Goal: Transaction & Acquisition: Subscribe to service/newsletter

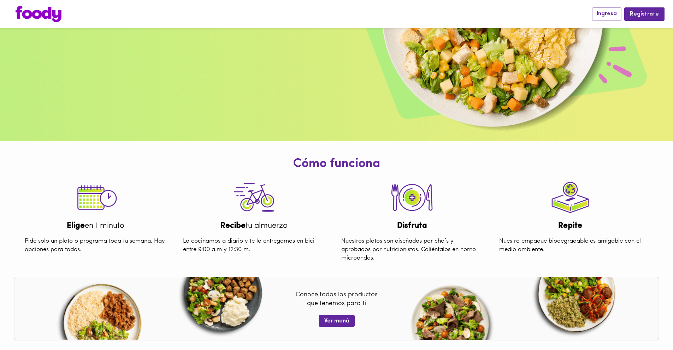
click at [188, 228] on div "Recibe tu almuerzo" at bounding box center [254, 226] width 153 height 11
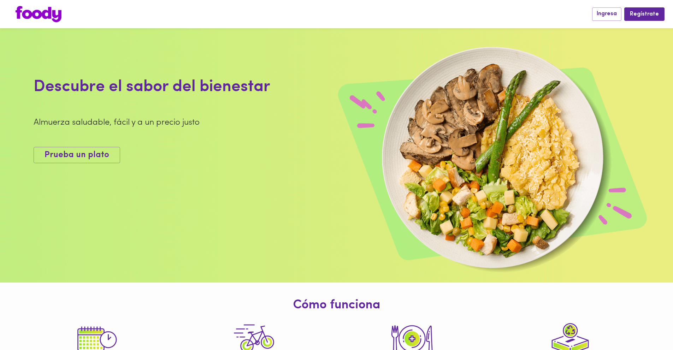
drag, startPoint x: 253, startPoint y: 187, endPoint x: 261, endPoint y: 178, distance: 12.8
click at [252, 172] on div "Descubre el sabor del bienestar Almuerza saludable, fácil y a un precio justo P…" at bounding box center [236, 119] width 404 height 106
drag, startPoint x: 464, startPoint y: 117, endPoint x: 427, endPoint y: 97, distance: 42.1
click at [464, 116] on img at bounding box center [336, 155] width 673 height 254
click at [177, 39] on img at bounding box center [336, 155] width 673 height 254
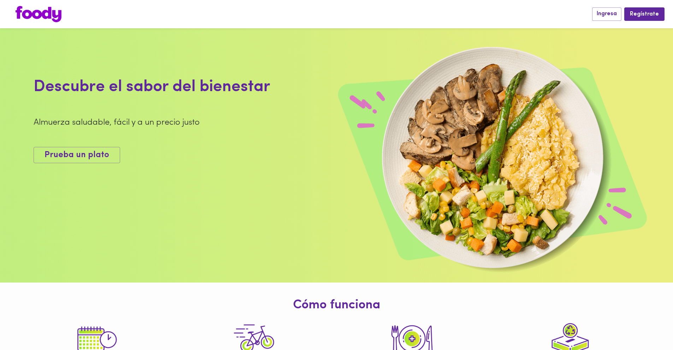
click at [570, 61] on img at bounding box center [336, 155] width 673 height 254
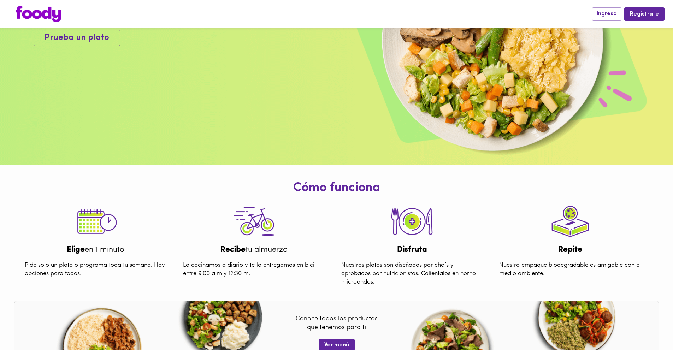
scroll to position [252, 0]
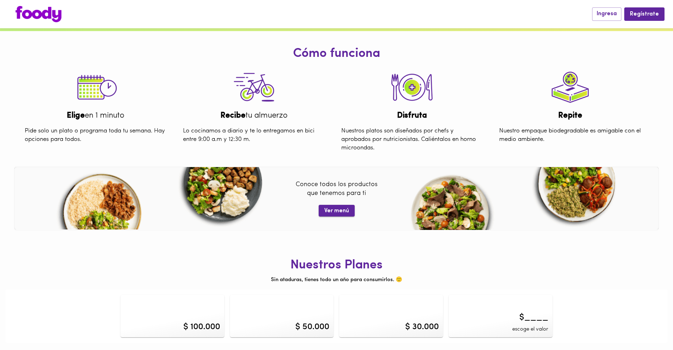
click at [350, 211] on button "Ver menú" at bounding box center [337, 211] width 36 height 12
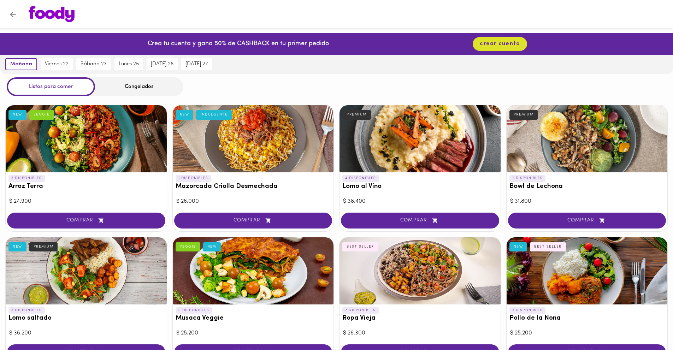
click at [174, 48] on div "Crea tu cuenta y gana 50% de CASHBACK en tu primer pedido" at bounding box center [236, 44] width 185 height 22
click at [8, 18] on button "Volver" at bounding box center [12, 14] width 17 height 17
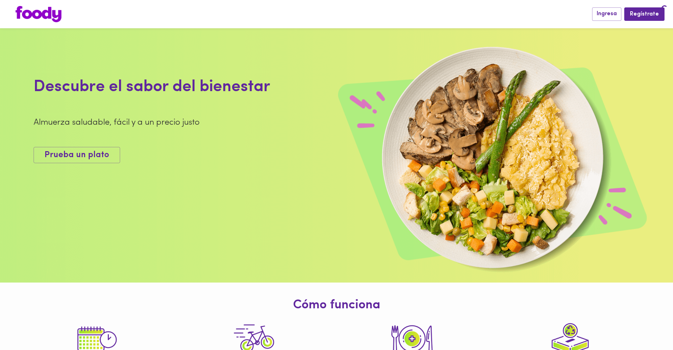
scroll to position [252, 0]
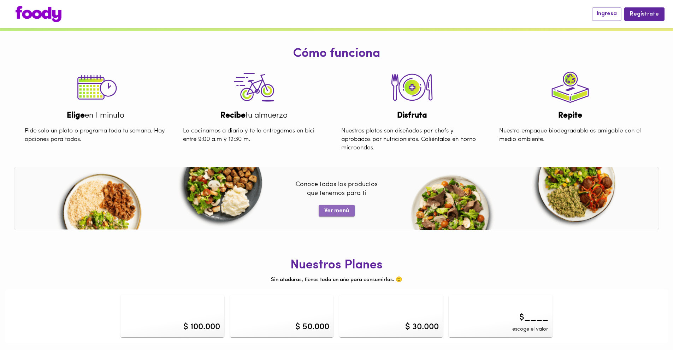
click at [342, 208] on span "Ver menú" at bounding box center [336, 211] width 25 height 7
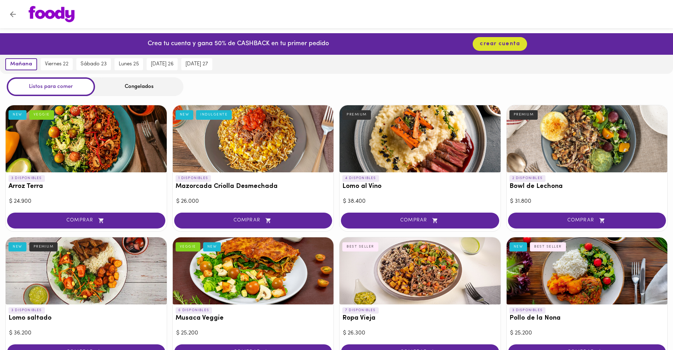
click at [10, 9] on button "Volver" at bounding box center [12, 14] width 17 height 17
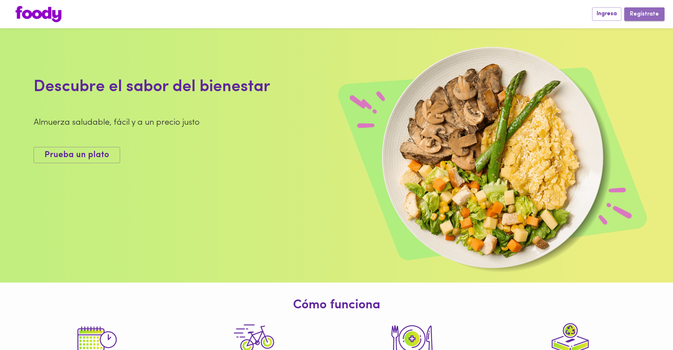
click at [648, 14] on span "Regístrate" at bounding box center [644, 14] width 29 height 7
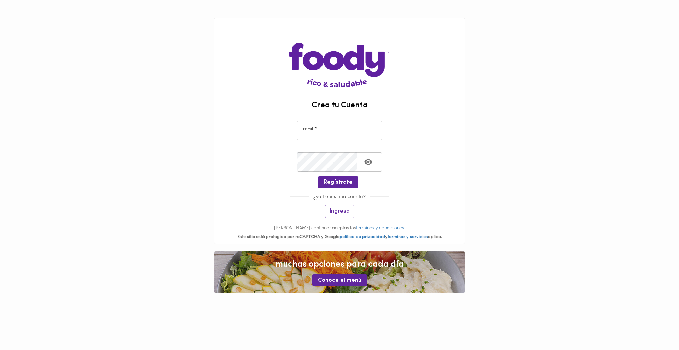
click at [336, 129] on input "email" at bounding box center [339, 130] width 85 height 19
type input "mpsn24@hotmail.com"
click at [371, 162] on icon "Toggle password visibility" at bounding box center [368, 162] width 8 height 6
click at [346, 177] on button "Regístrate" at bounding box center [338, 182] width 40 height 12
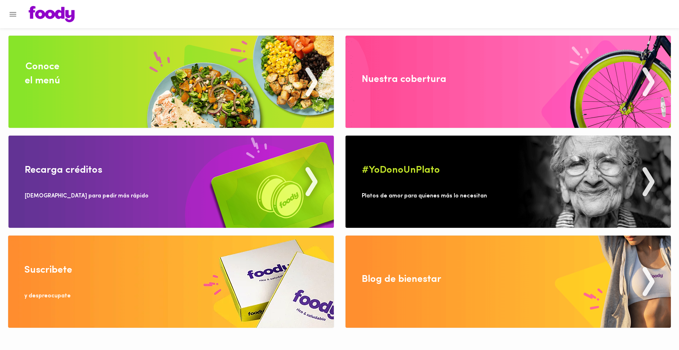
click at [373, 72] on div "Nuestra cobertura" at bounding box center [404, 79] width 84 height 14
click at [410, 90] on img at bounding box center [507, 82] width 325 height 92
click at [84, 94] on img at bounding box center [170, 82] width 325 height 92
click at [75, 171] on div "Recarga créditos" at bounding box center [63, 170] width 77 height 14
click at [13, 16] on icon "Menu" at bounding box center [13, 14] width 7 height 5
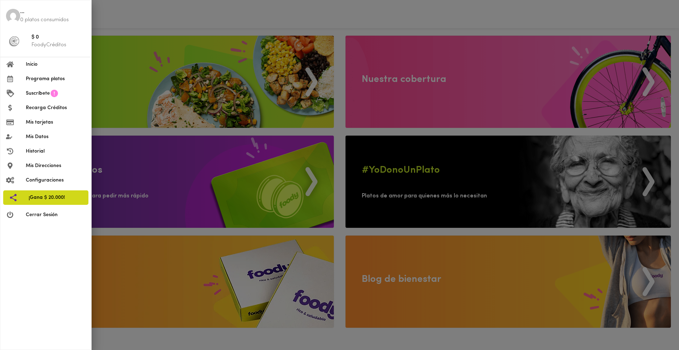
click at [33, 200] on span "¡Gana $ 20.000!" at bounding box center [56, 197] width 54 height 7
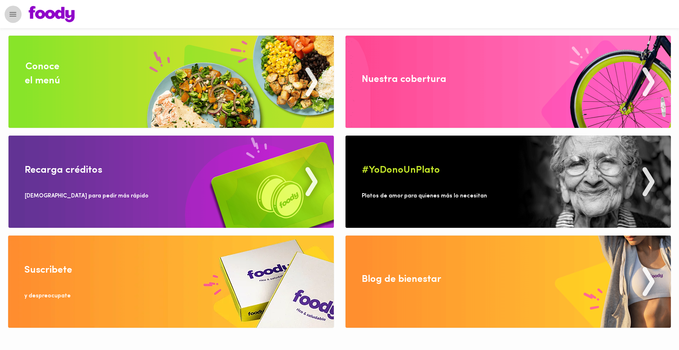
click at [10, 12] on icon "Menu" at bounding box center [12, 14] width 9 height 9
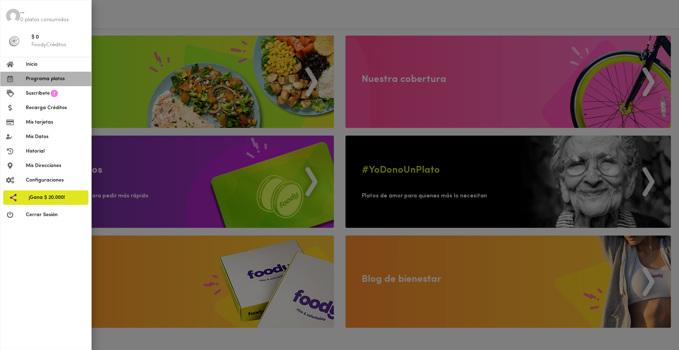
click at [36, 81] on span "Programa platos" at bounding box center [56, 78] width 60 height 7
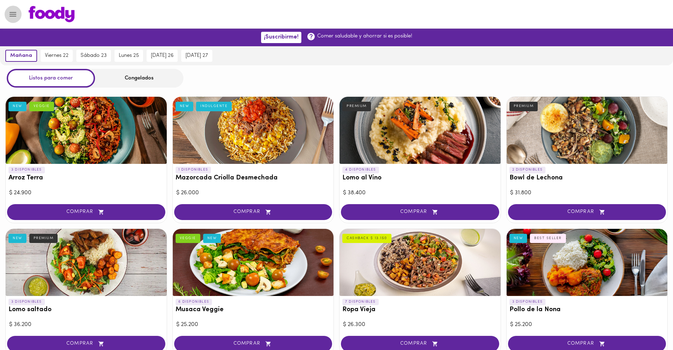
click at [13, 14] on icon "Menu" at bounding box center [13, 14] width 7 height 5
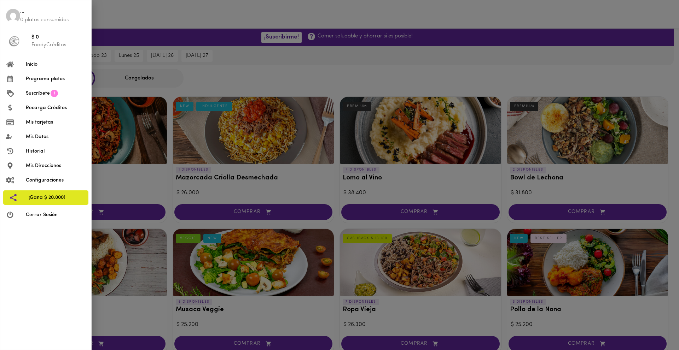
click at [49, 92] on span "Suscríbete" at bounding box center [38, 93] width 24 height 7
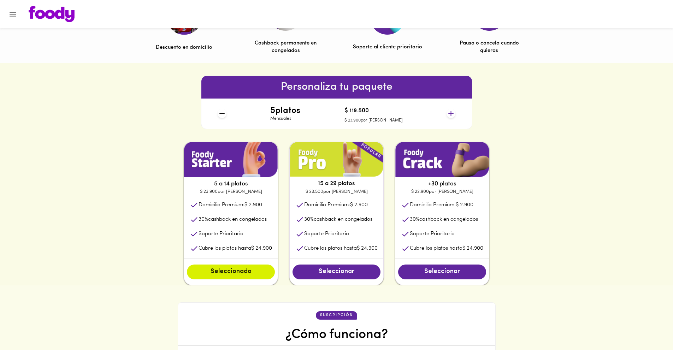
scroll to position [264, 0]
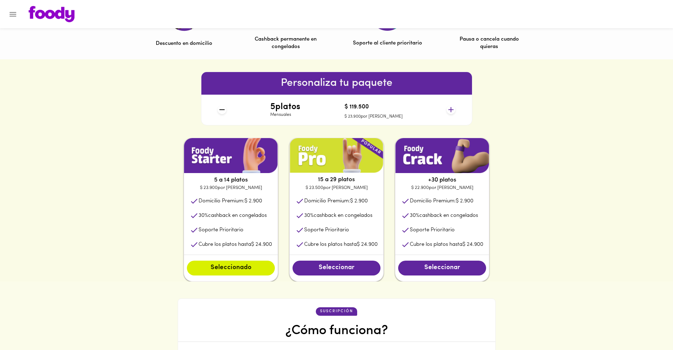
click at [452, 113] on icon at bounding box center [451, 109] width 9 height 9
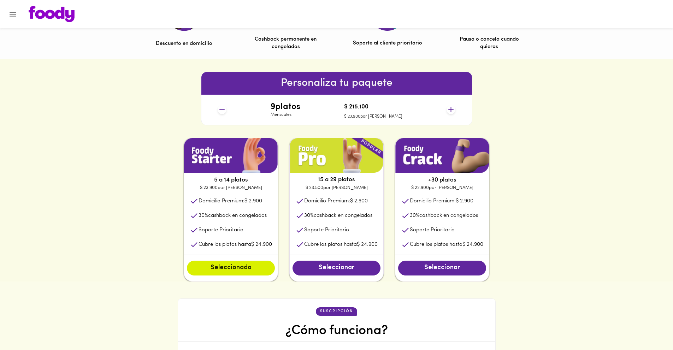
click at [452, 113] on icon at bounding box center [451, 109] width 9 height 9
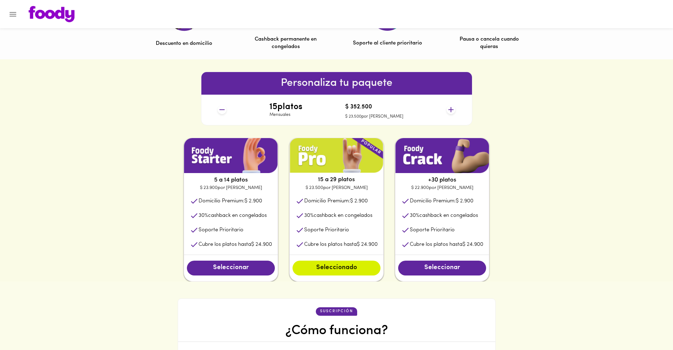
click at [452, 113] on icon at bounding box center [451, 109] width 9 height 9
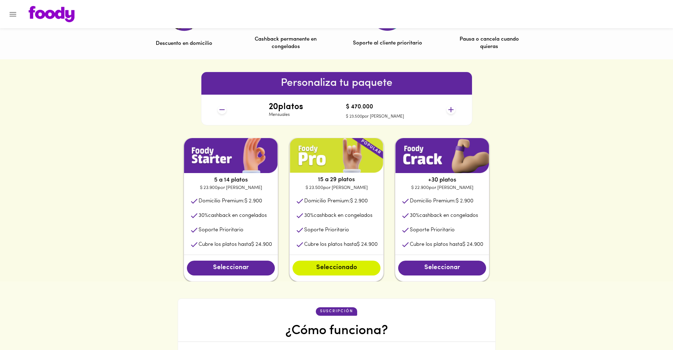
click at [452, 113] on icon at bounding box center [451, 109] width 9 height 9
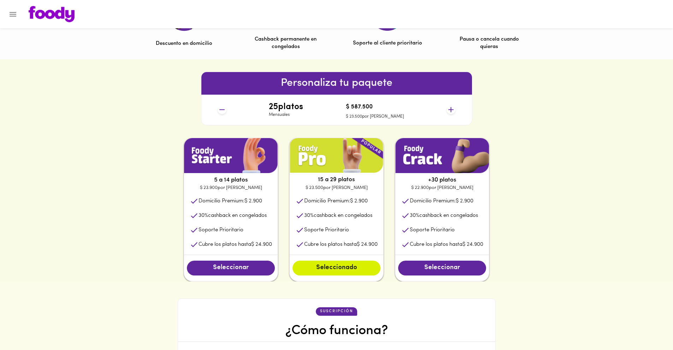
click at [452, 113] on icon at bounding box center [451, 109] width 9 height 9
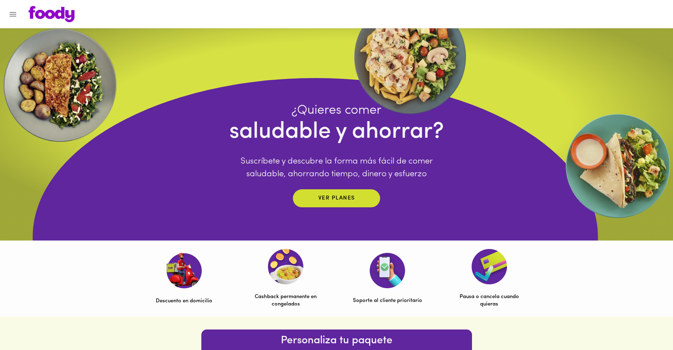
scroll to position [0, 0]
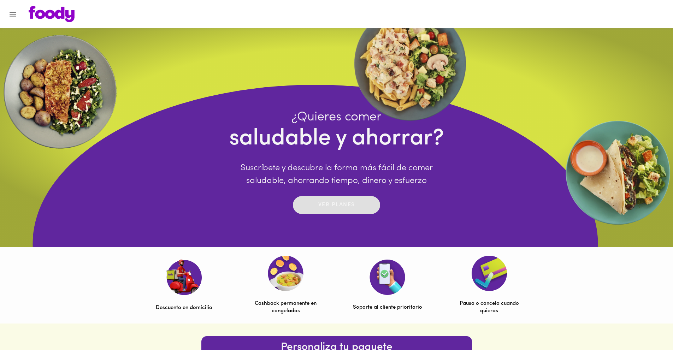
click at [351, 200] on div "Ver planes" at bounding box center [336, 205] width 37 height 11
drag, startPoint x: 288, startPoint y: 265, endPoint x: 262, endPoint y: 265, distance: 25.5
click at [287, 265] on img at bounding box center [286, 273] width 36 height 35
click at [472, 272] on img at bounding box center [489, 273] width 35 height 35
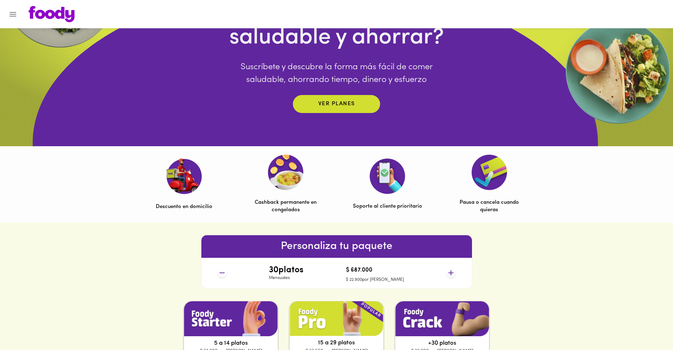
scroll to position [141, 0]
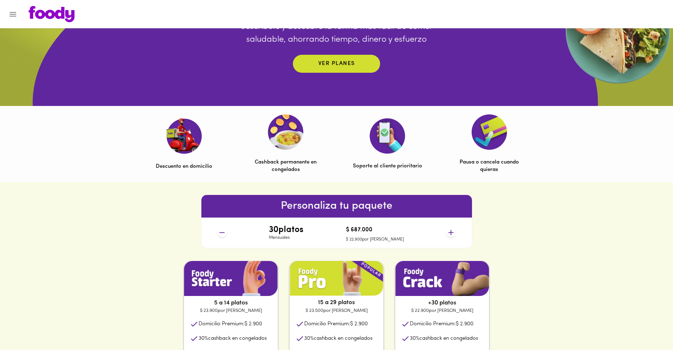
click at [288, 174] on div "Descuento en domicilio Cashback permanente en congelados Soporte al cliente pri…" at bounding box center [337, 144] width 424 height 76
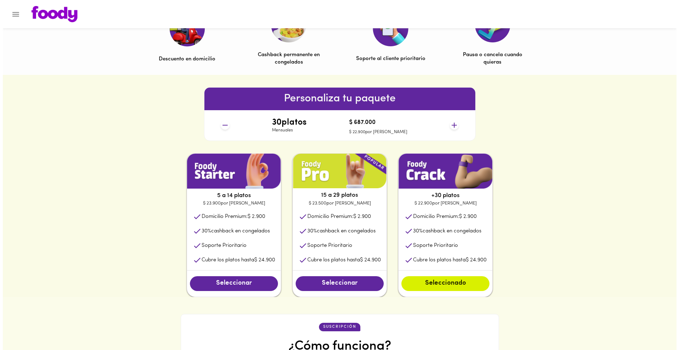
scroll to position [353, 0]
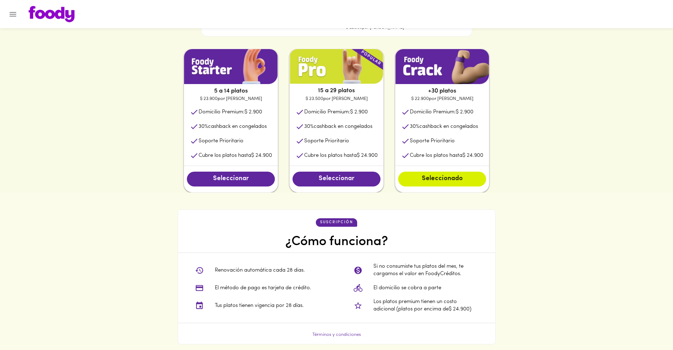
click at [14, 10] on icon "Menu" at bounding box center [12, 14] width 9 height 9
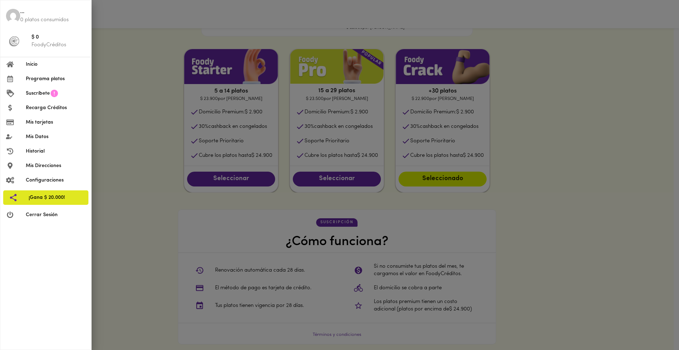
click at [28, 112] on li "Recarga Créditos" at bounding box center [45, 108] width 91 height 14
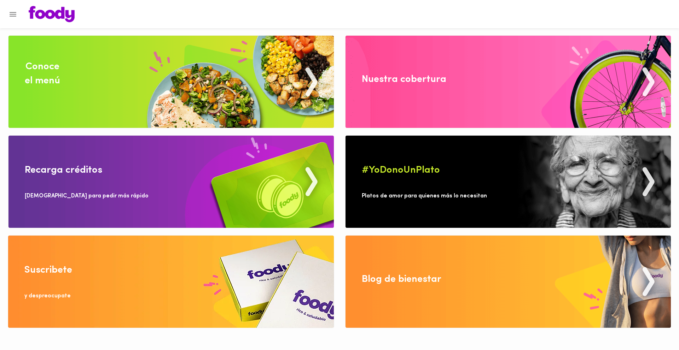
click at [14, 14] on icon "Menu" at bounding box center [13, 14] width 7 height 5
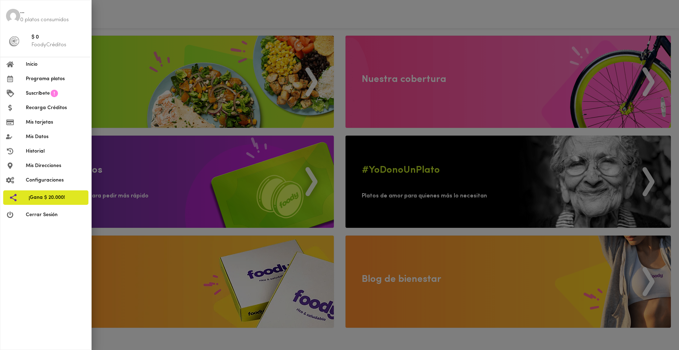
click at [41, 182] on span "Configuraciones" at bounding box center [56, 180] width 60 height 7
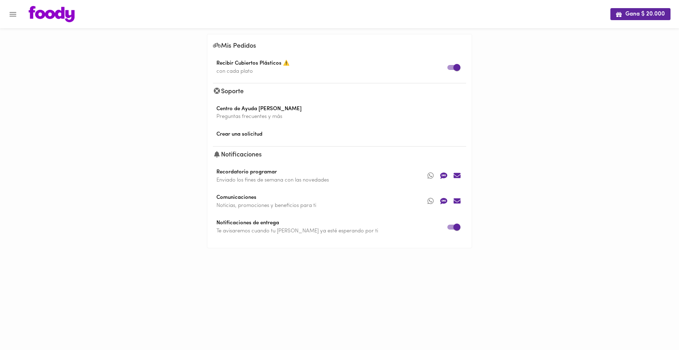
click at [14, 13] on icon "Menu" at bounding box center [12, 14] width 9 height 9
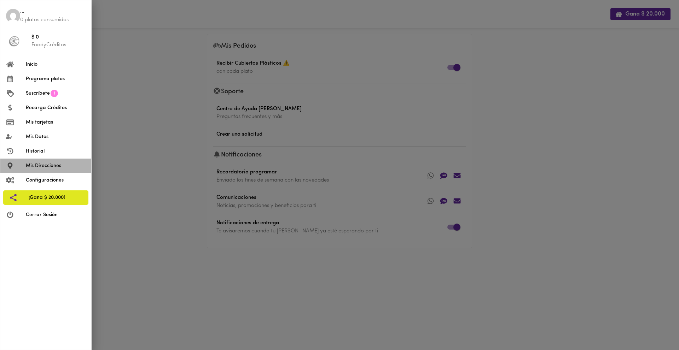
click at [41, 168] on span "Mis Direcciones" at bounding box center [56, 165] width 60 height 7
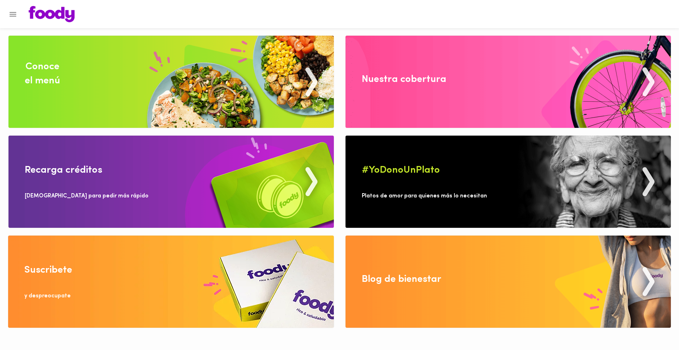
click at [42, 69] on div "Conoce el menú" at bounding box center [42, 74] width 35 height 28
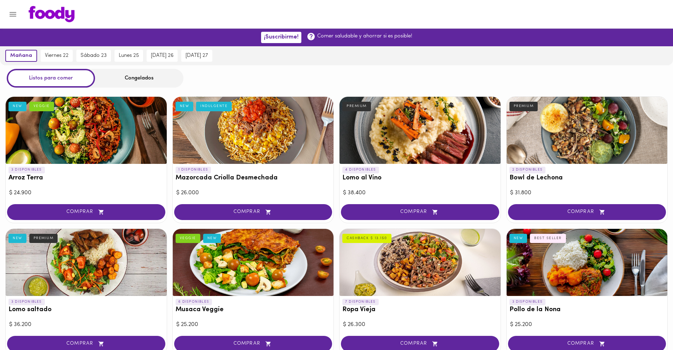
click at [114, 75] on div "Congelados" at bounding box center [139, 78] width 88 height 19
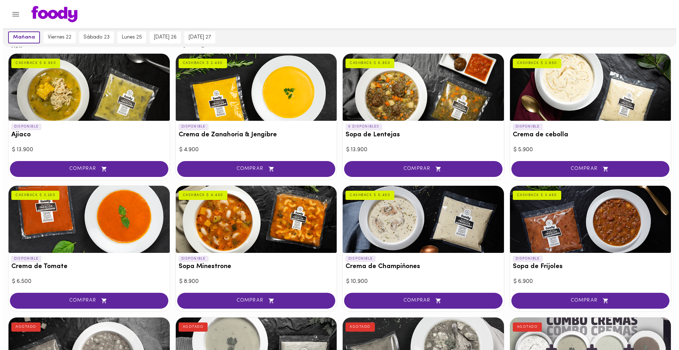
scroll to position [106, 0]
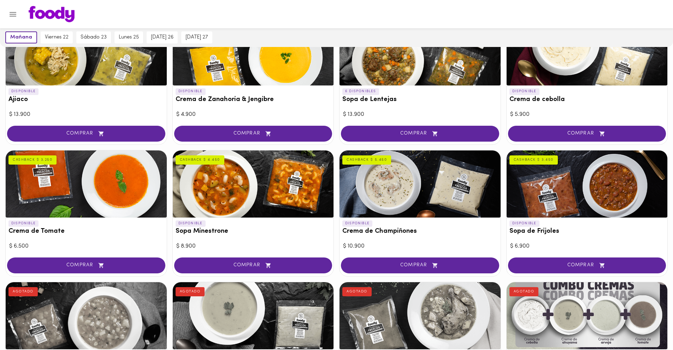
click at [16, 162] on div "CASHBACK $ 3.250" at bounding box center [32, 159] width 48 height 9
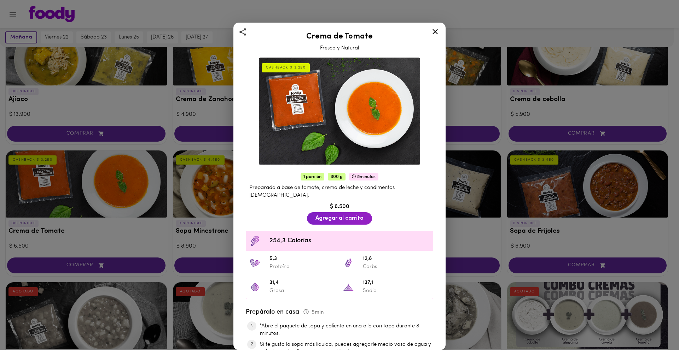
click at [435, 34] on icon at bounding box center [434, 31] width 9 height 9
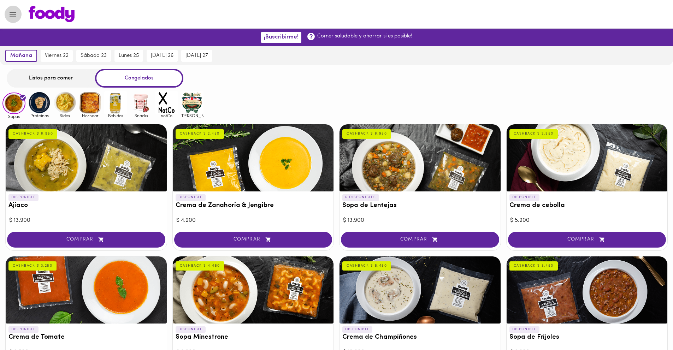
click at [15, 14] on icon "Menu" at bounding box center [13, 14] width 7 height 5
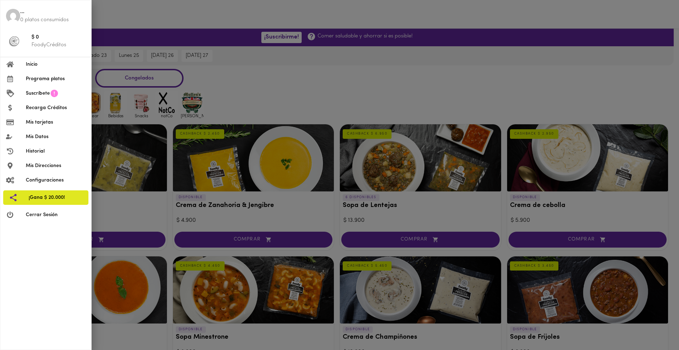
click at [38, 45] on p "FoodyCréditos" at bounding box center [58, 44] width 54 height 7
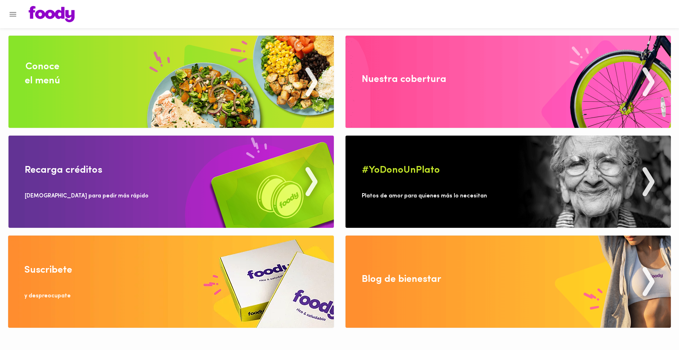
click at [60, 160] on img at bounding box center [170, 182] width 325 height 92
click at [436, 288] on img at bounding box center [507, 282] width 325 height 92
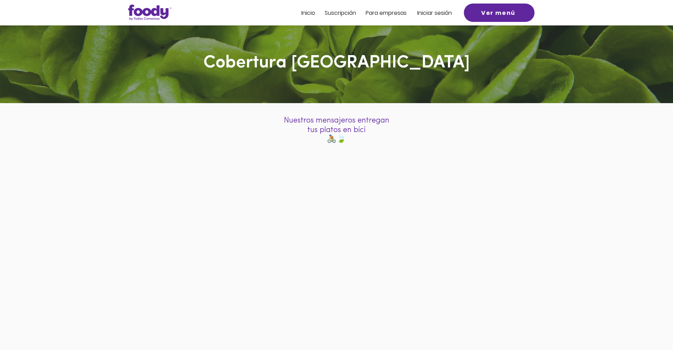
click at [549, 246] on div at bounding box center [336, 254] width 673 height 210
click at [309, 13] on span "Inicio" at bounding box center [308, 13] width 14 height 8
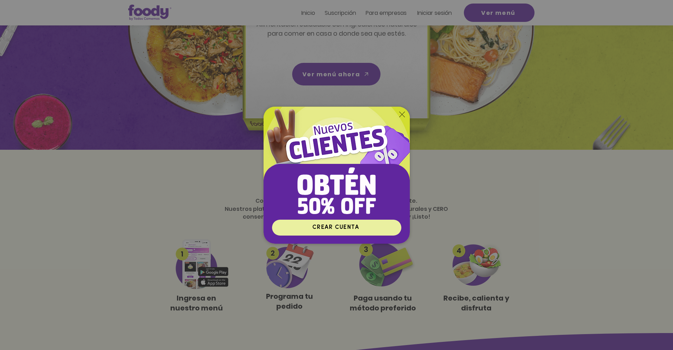
click at [342, 228] on span "CREAR CUENTA" at bounding box center [335, 228] width 47 height 6
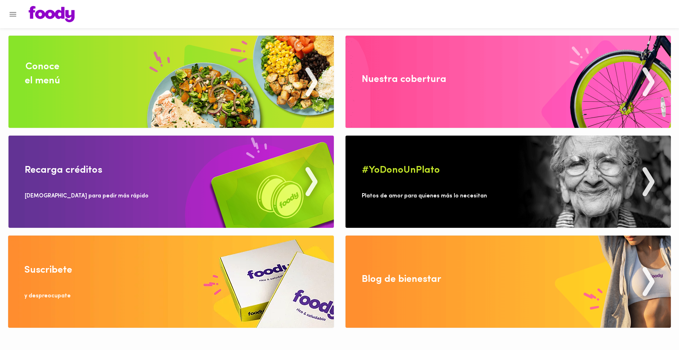
click at [54, 266] on div "Suscribete" at bounding box center [48, 270] width 48 height 14
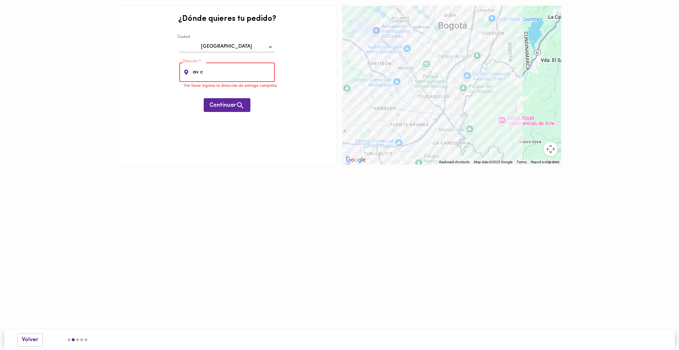
type input "Av Cll 3 # 36 - 80"
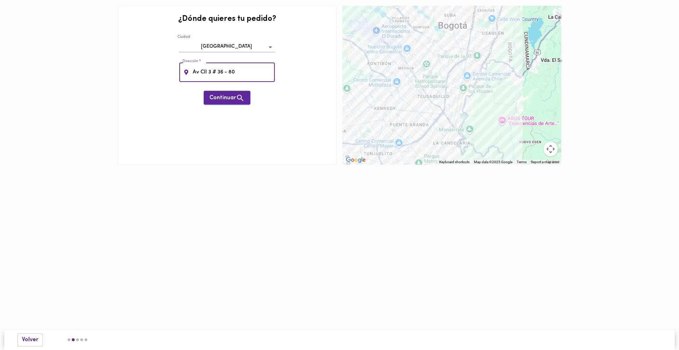
click at [237, 95] on icon "button" at bounding box center [240, 98] width 9 height 9
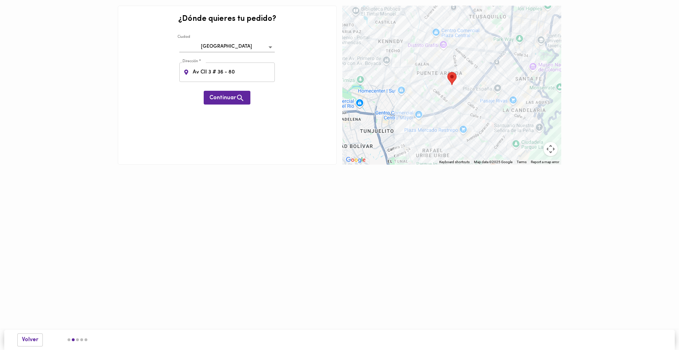
click at [237, 95] on icon "button" at bounding box center [240, 98] width 9 height 9
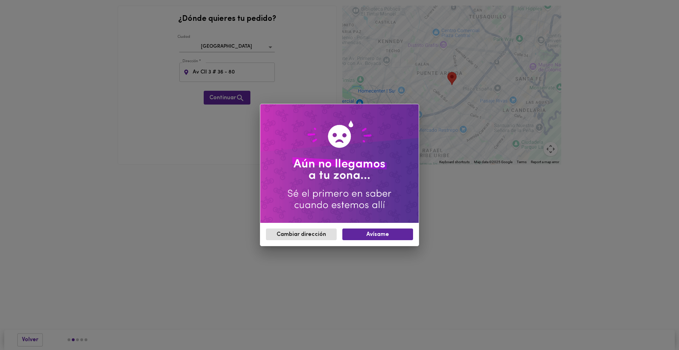
click at [176, 135] on div "Cambiar dirección Avísame" at bounding box center [339, 175] width 679 height 350
